Goal: Navigation & Orientation: Find specific page/section

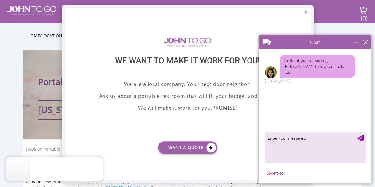
click at [368, 41] on div "close" at bounding box center [365, 42] width 6 height 6
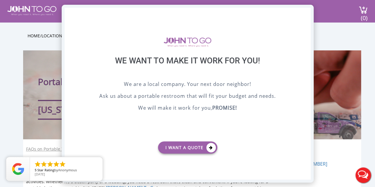
click at [303, 14] on div "X" at bounding box center [305, 13] width 9 height 10
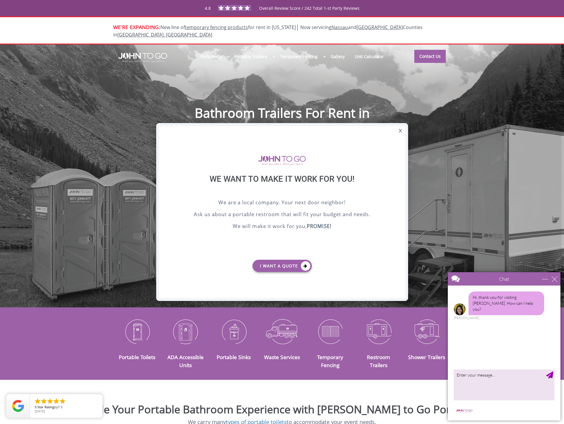
click at [154, 53] on div at bounding box center [282, 212] width 564 height 424
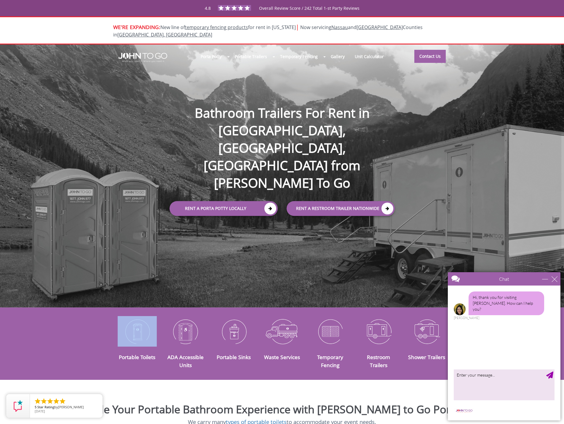
drag, startPoint x: 28, startPoint y: 337, endPoint x: 49, endPoint y: 349, distance: 24.7
click at [49, 349] on div "Portable Toilets ADA Accessible Units Portable Sinks Waste Services Temporary F…" at bounding box center [282, 343] width 564 height 55
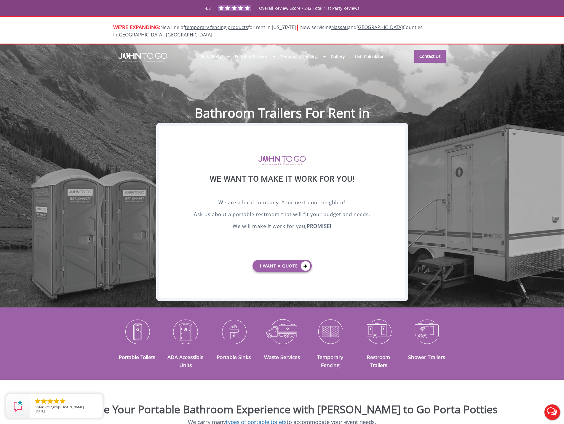
click at [396, 132] on div "X" at bounding box center [400, 131] width 9 height 10
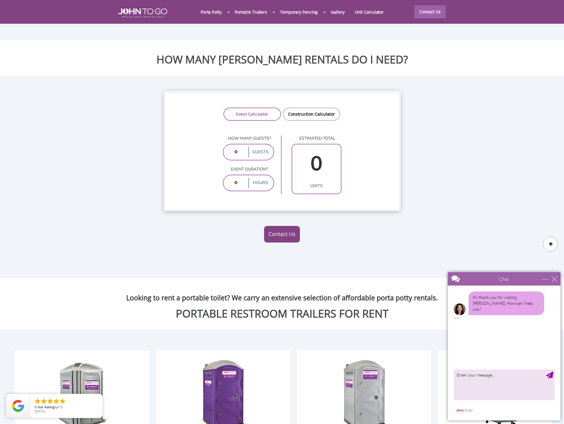
scroll to position [533, 0]
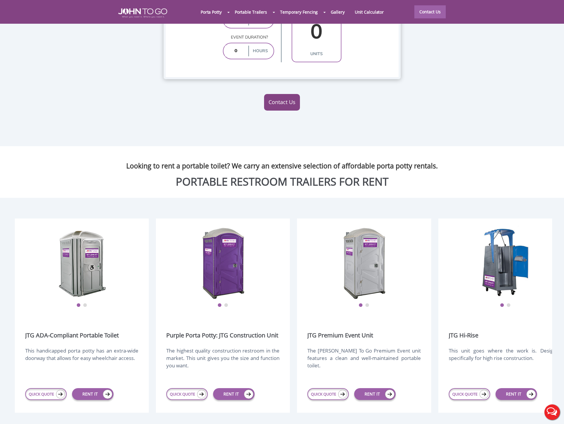
scroll to position [652, 0]
